Goal: Transaction & Acquisition: Purchase product/service

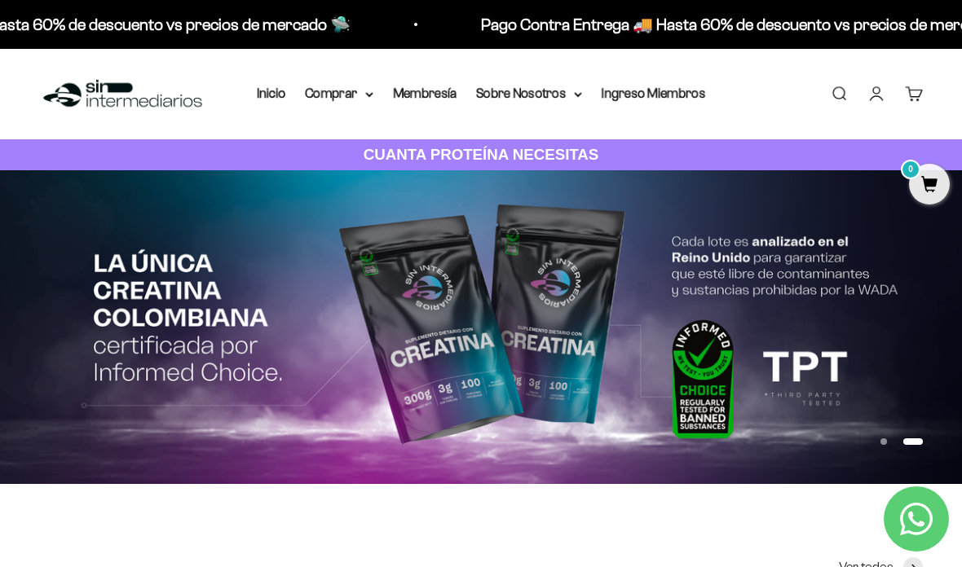
click at [353, 95] on summary "Comprar" at bounding box center [339, 93] width 68 height 21
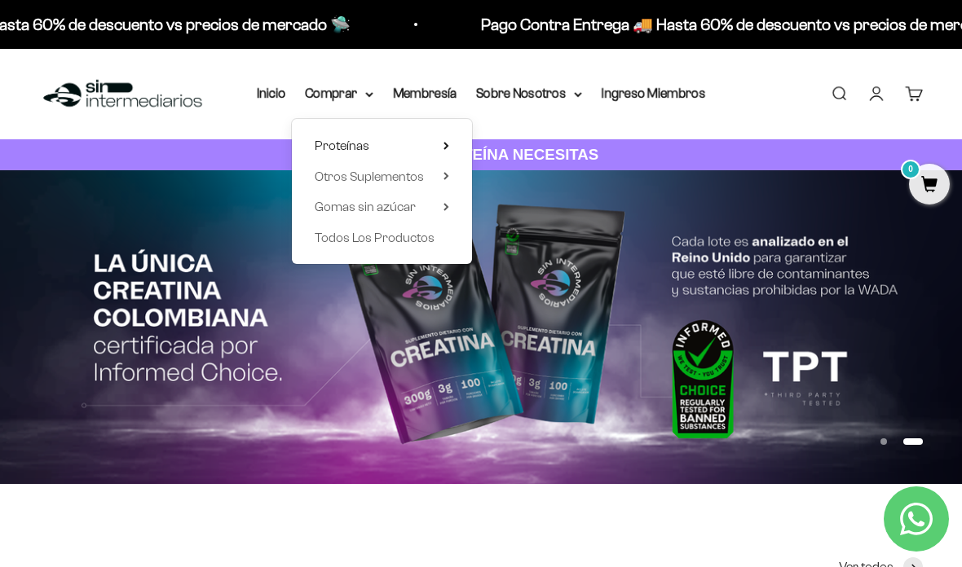
click at [443, 143] on icon at bounding box center [446, 146] width 6 height 8
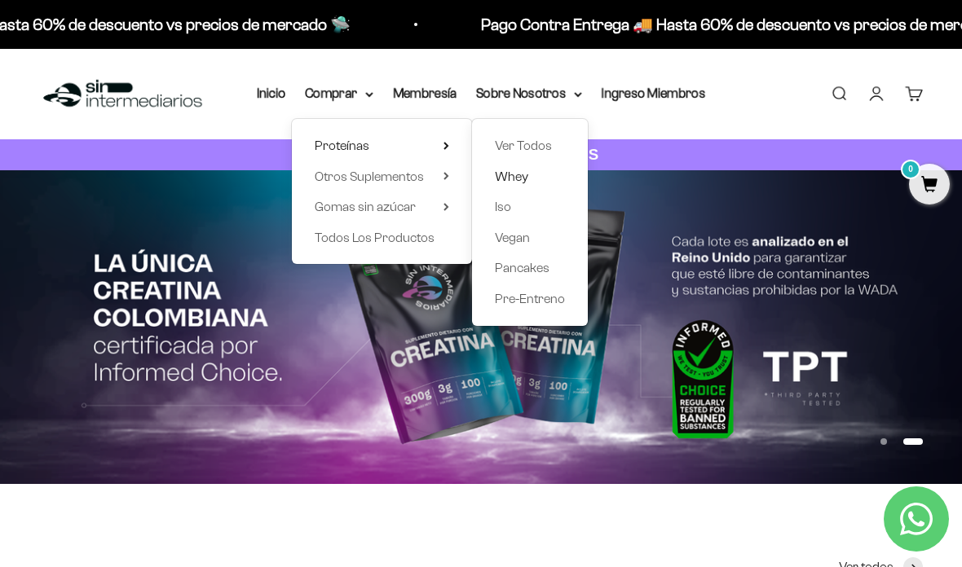
click at [520, 169] on span "Whey" at bounding box center [511, 176] width 33 height 14
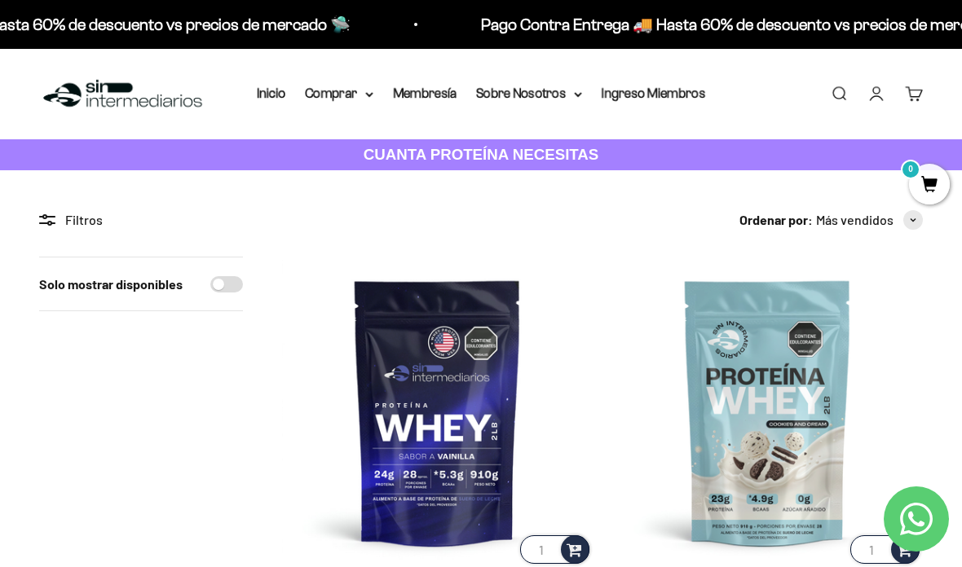
click at [364, 102] on summary "Comprar" at bounding box center [339, 93] width 68 height 21
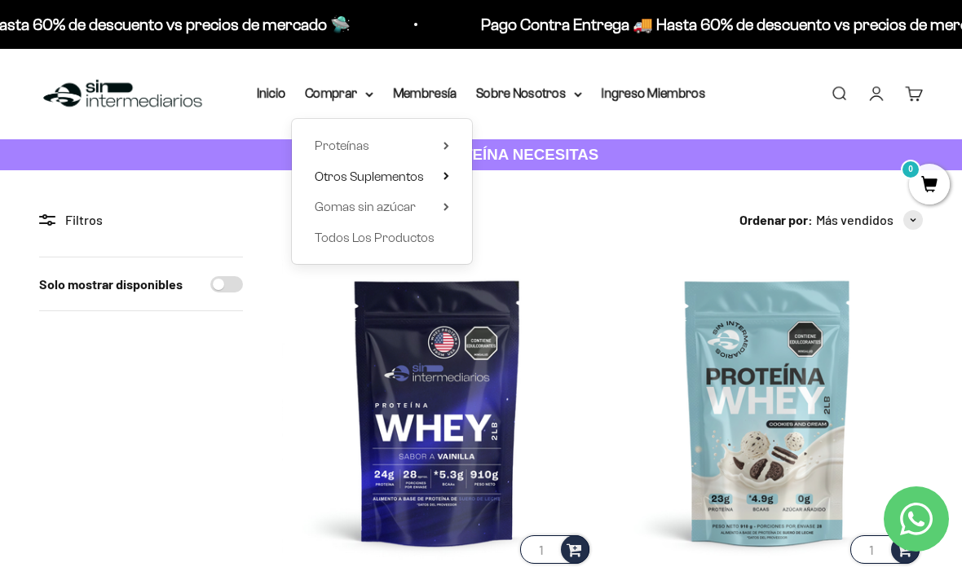
click at [443, 172] on icon at bounding box center [446, 176] width 6 height 8
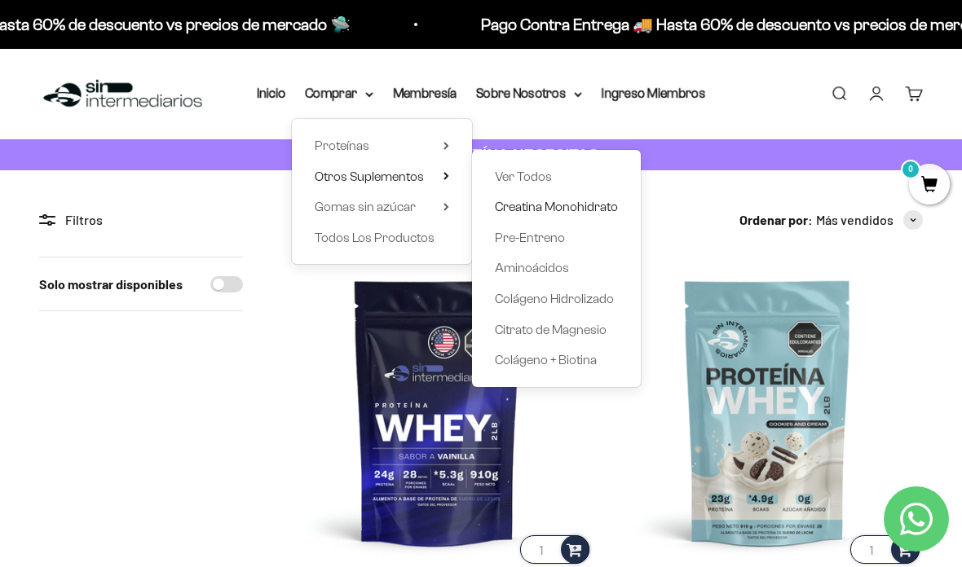
click at [584, 214] on span "Creatina Monohidrato" at bounding box center [556, 206] width 123 height 21
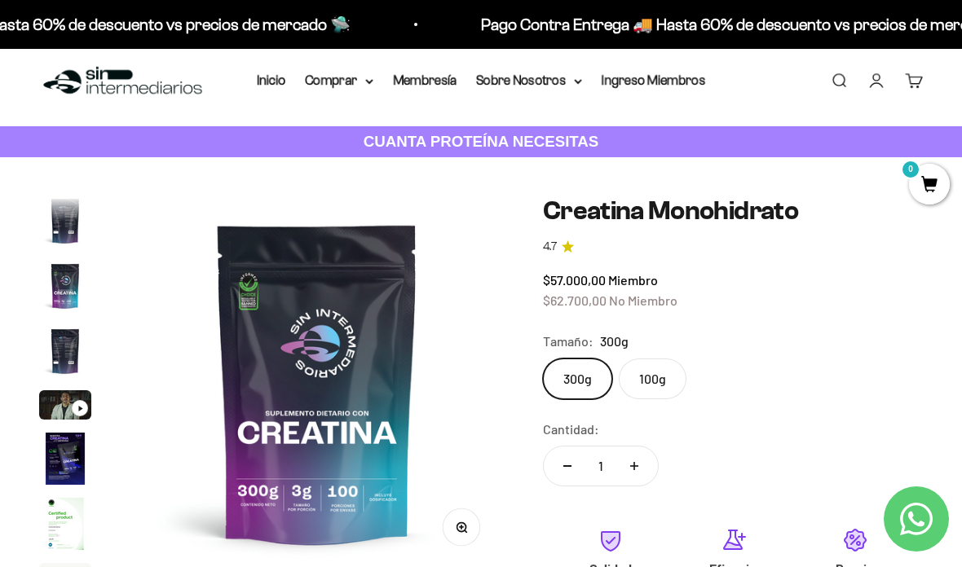
scroll to position [35, 0]
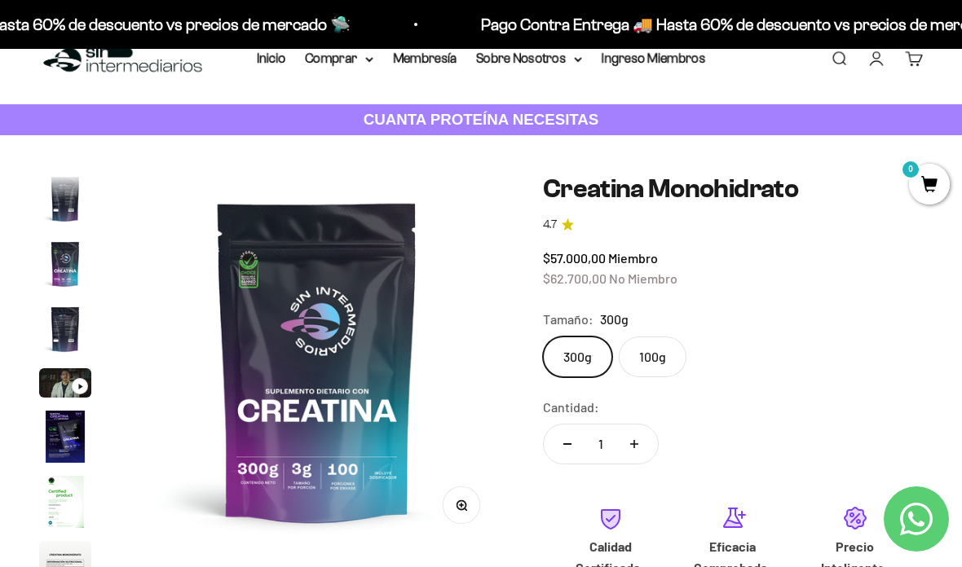
click at [60, 505] on img "Ir al artículo 7" at bounding box center [65, 502] width 52 height 52
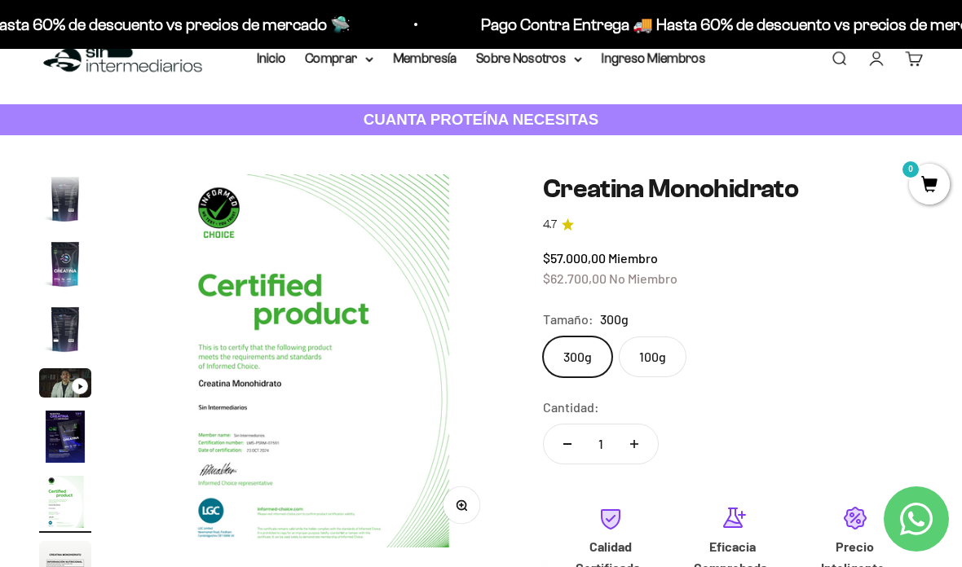
click at [69, 566] on img "Ir al artículo 8" at bounding box center [65, 567] width 52 height 52
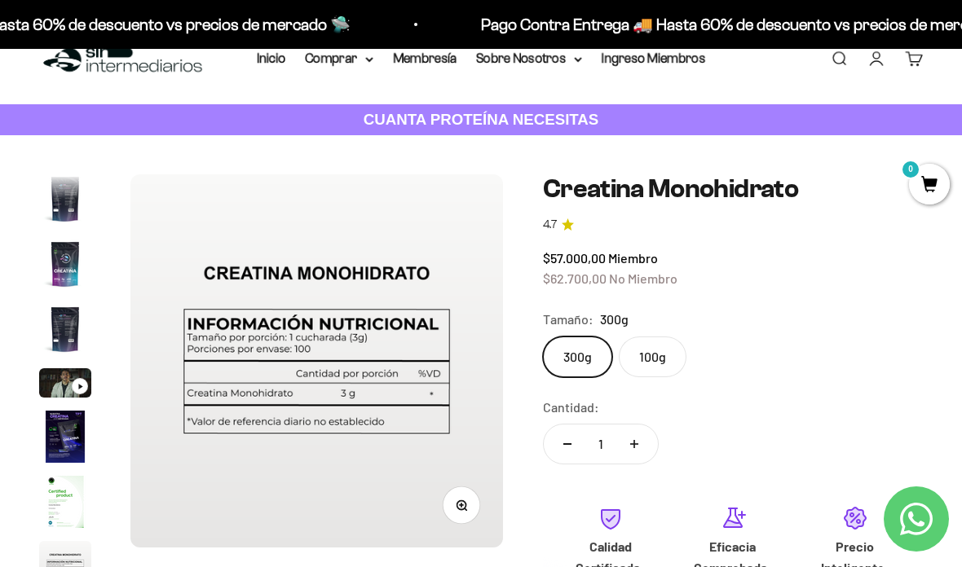
scroll to position [0, 0]
click at [71, 442] on img "Ir al artículo 6" at bounding box center [65, 437] width 52 height 52
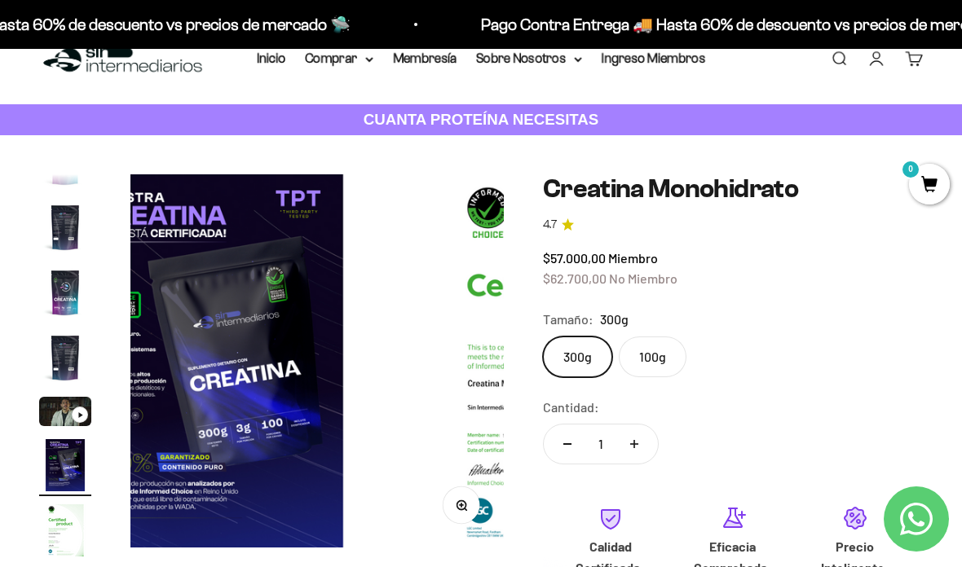
scroll to position [30, 0]
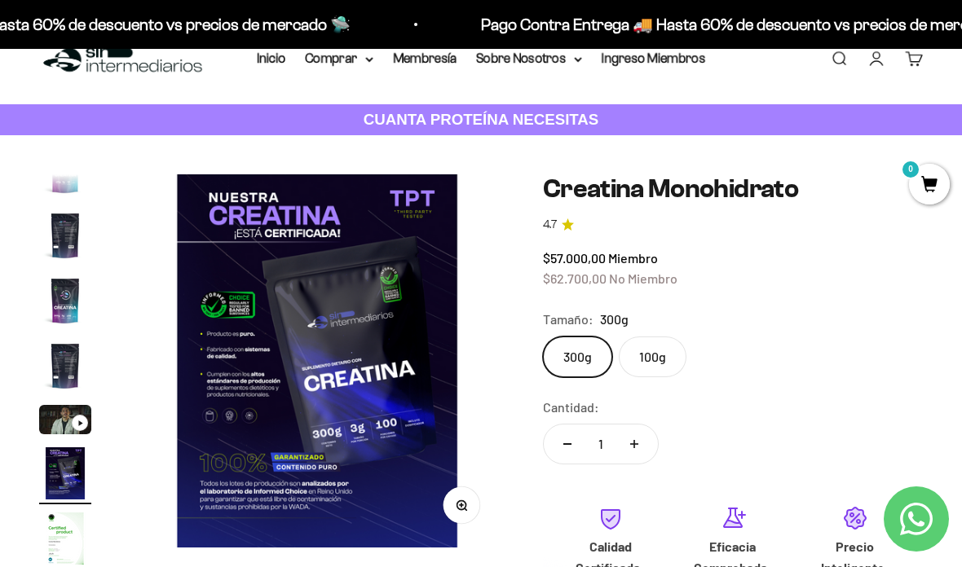
click at [70, 424] on img "Ir al artículo 5" at bounding box center [65, 419] width 52 height 29
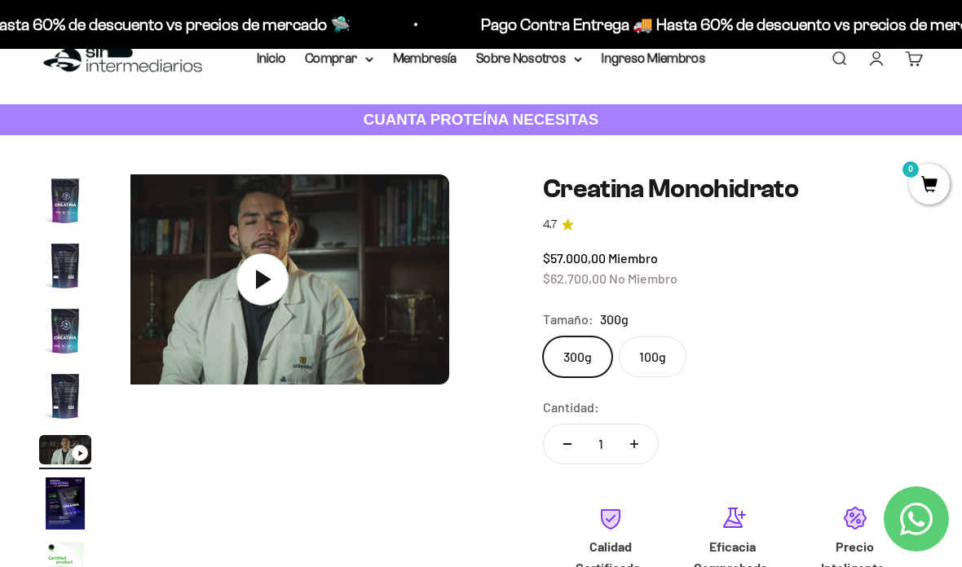
scroll to position [0, 1531]
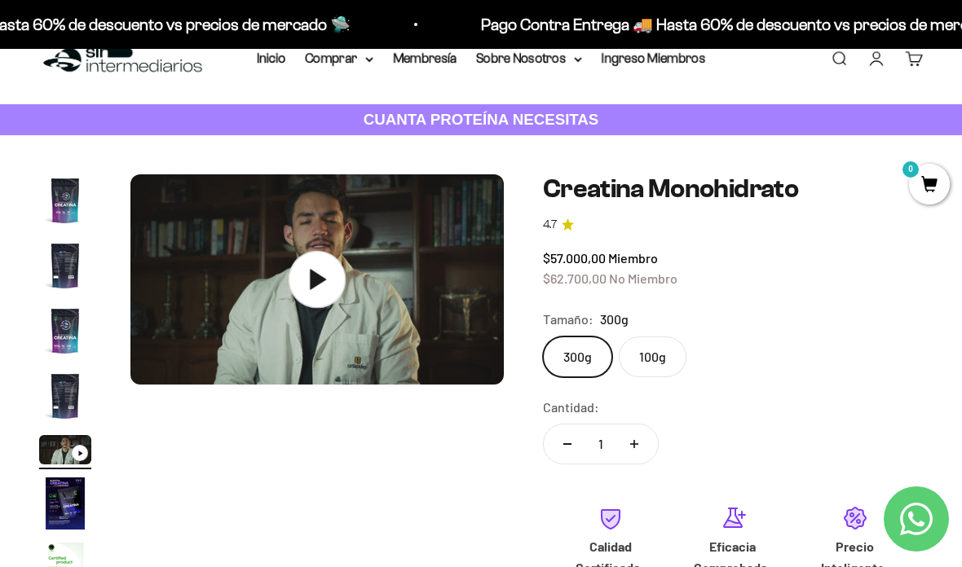
click at [337, 275] on icon at bounding box center [316, 279] width 57 height 57
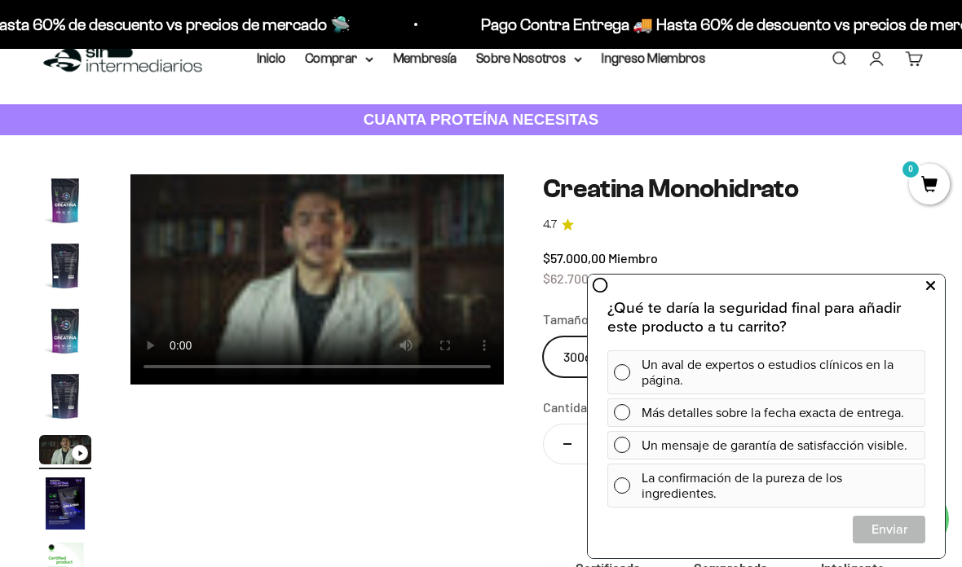
click at [931, 281] on icon at bounding box center [930, 285] width 9 height 21
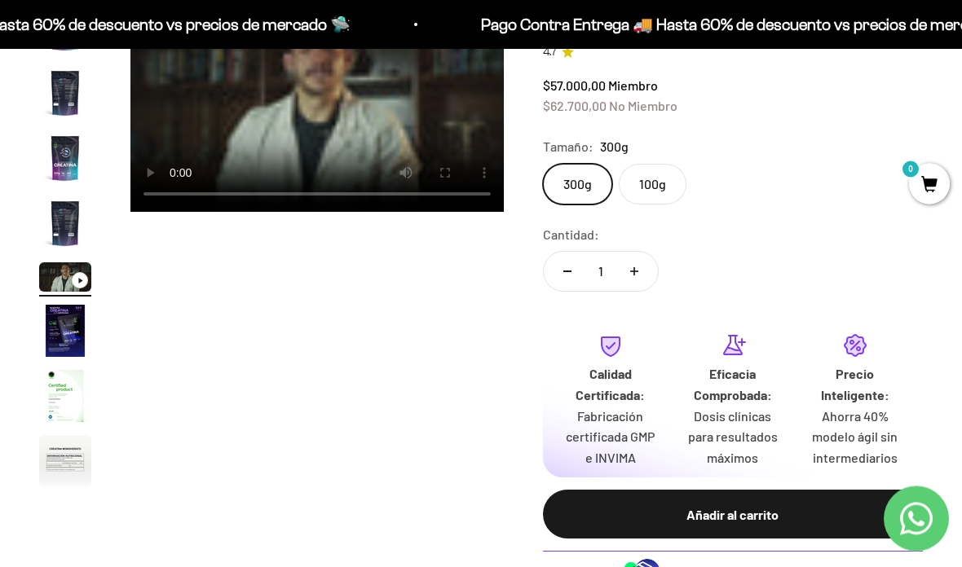
scroll to position [0, 0]
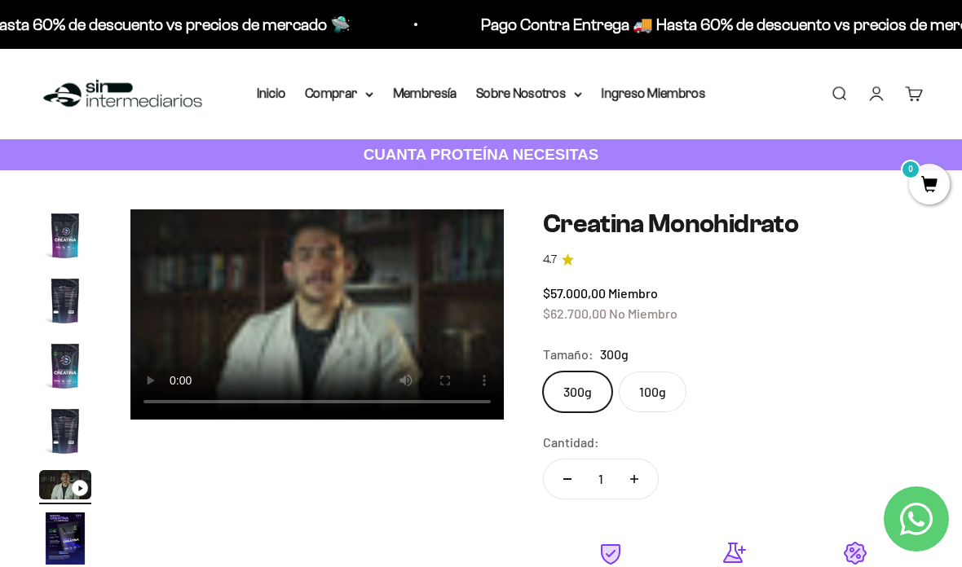
click at [373, 86] on nav "Inicio Comprar Proteínas Ver Todos Whey Iso Vegan" at bounding box center [481, 93] width 448 height 21
click at [355, 90] on summary "Comprar" at bounding box center [339, 93] width 68 height 21
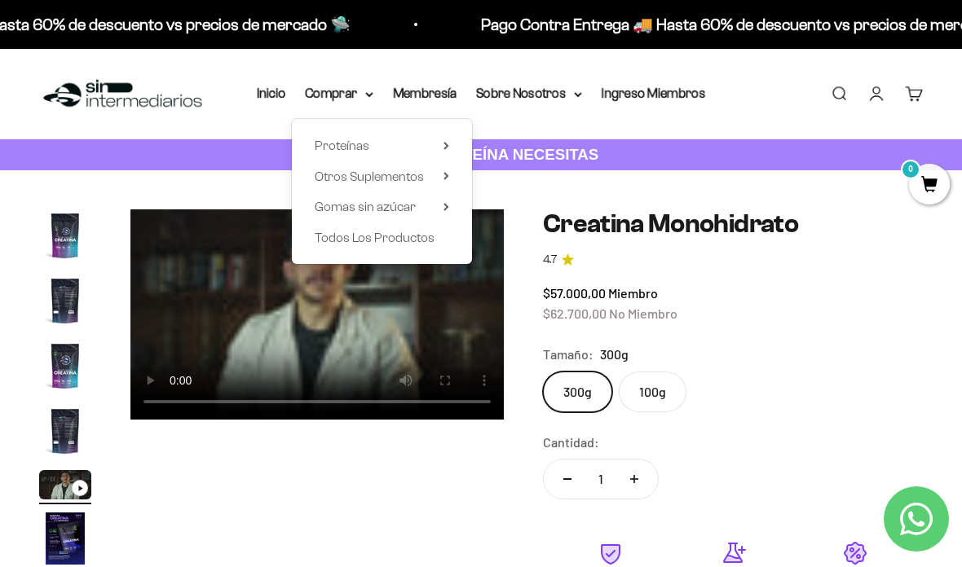
click at [362, 103] on summary "Comprar" at bounding box center [339, 93] width 68 height 21
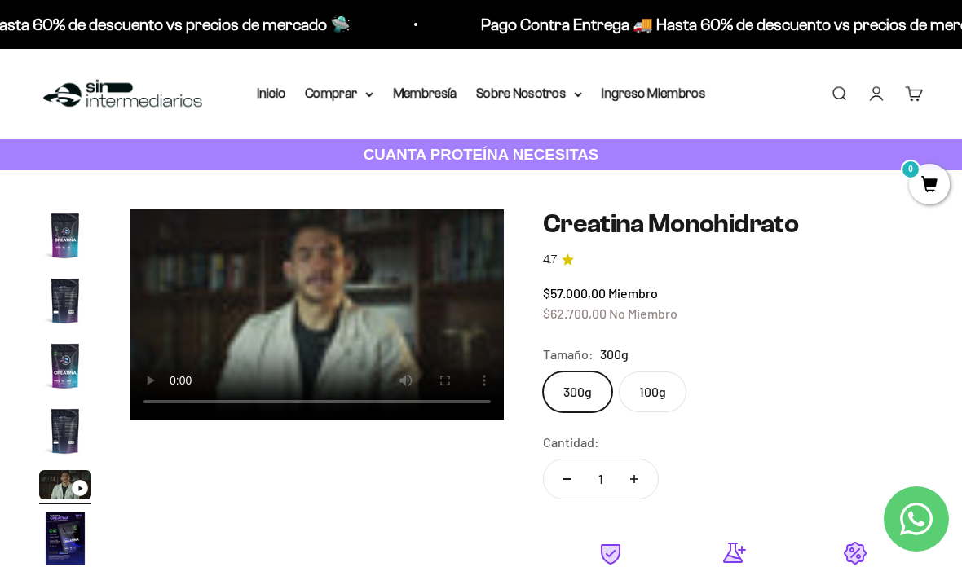
click at [368, 86] on summary "Comprar" at bounding box center [339, 93] width 68 height 21
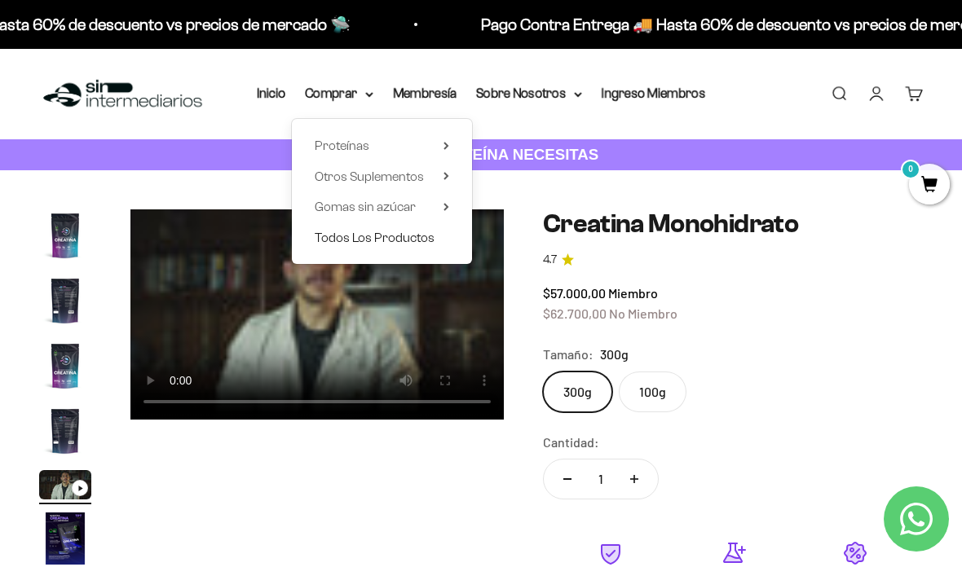
click at [394, 244] on span "Todos Los Productos" at bounding box center [375, 237] width 120 height 21
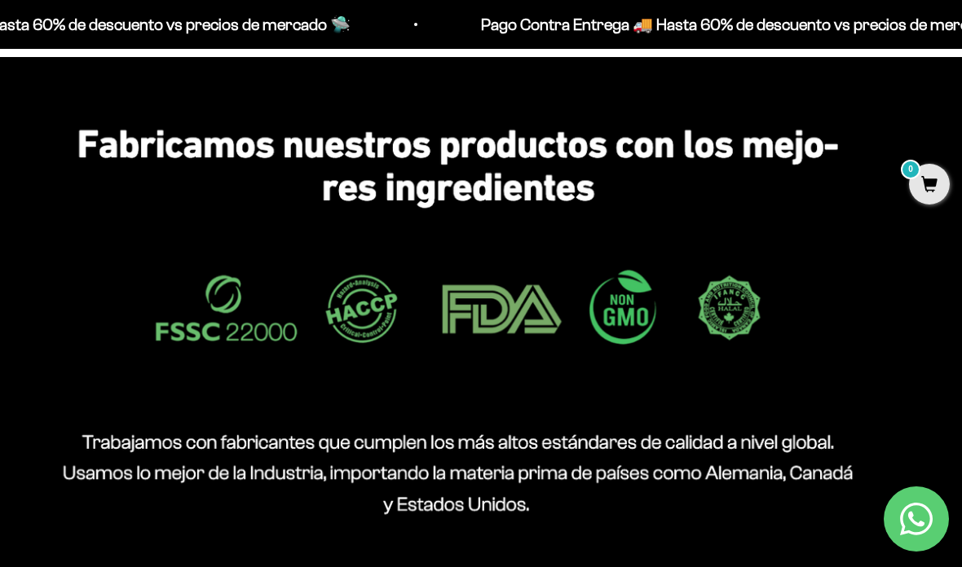
scroll to position [5659, 0]
